Goal: Navigation & Orientation: Go to known website

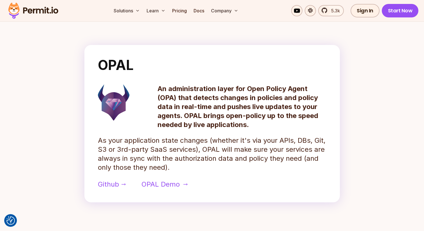
click at [160, 184] on span "OPAL Demo" at bounding box center [161, 184] width 38 height 9
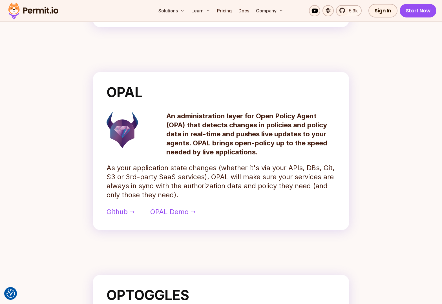
scroll to position [215, 0]
click at [88, 118] on section "OPAL An administration layer for Open Policy Agent (OPA) that detects changes i…" at bounding box center [221, 150] width 360 height 167
click at [118, 91] on h2 "OPAL" at bounding box center [220, 92] width 229 height 14
drag, startPoint x: 144, startPoint y: 89, endPoint x: 130, endPoint y: 90, distance: 14.1
click at [143, 90] on h2 "OPAL" at bounding box center [220, 92] width 229 height 14
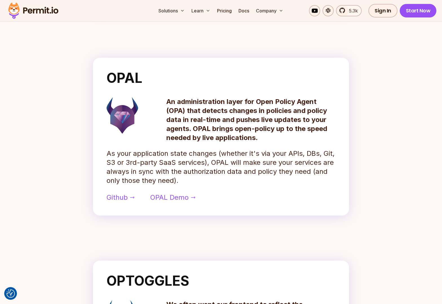
scroll to position [231, 0]
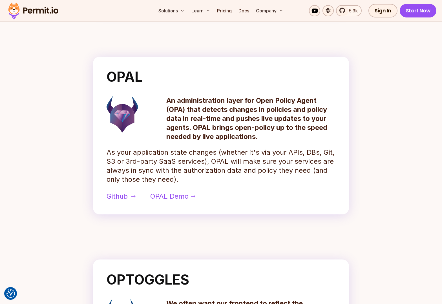
click at [115, 196] on span "Github" at bounding box center [116, 196] width 21 height 9
